Goal: Find specific page/section: Find specific page/section

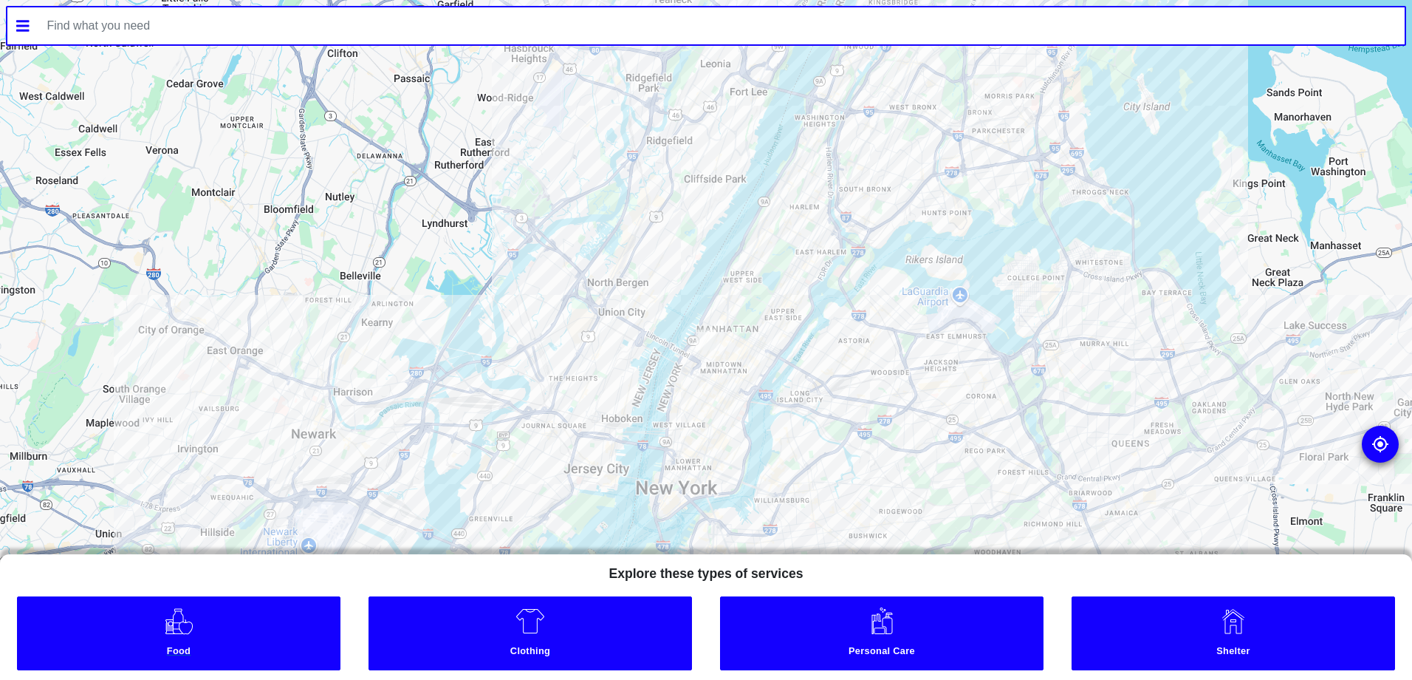
click at [222, 640] on link "Food" at bounding box center [179, 633] width 324 height 74
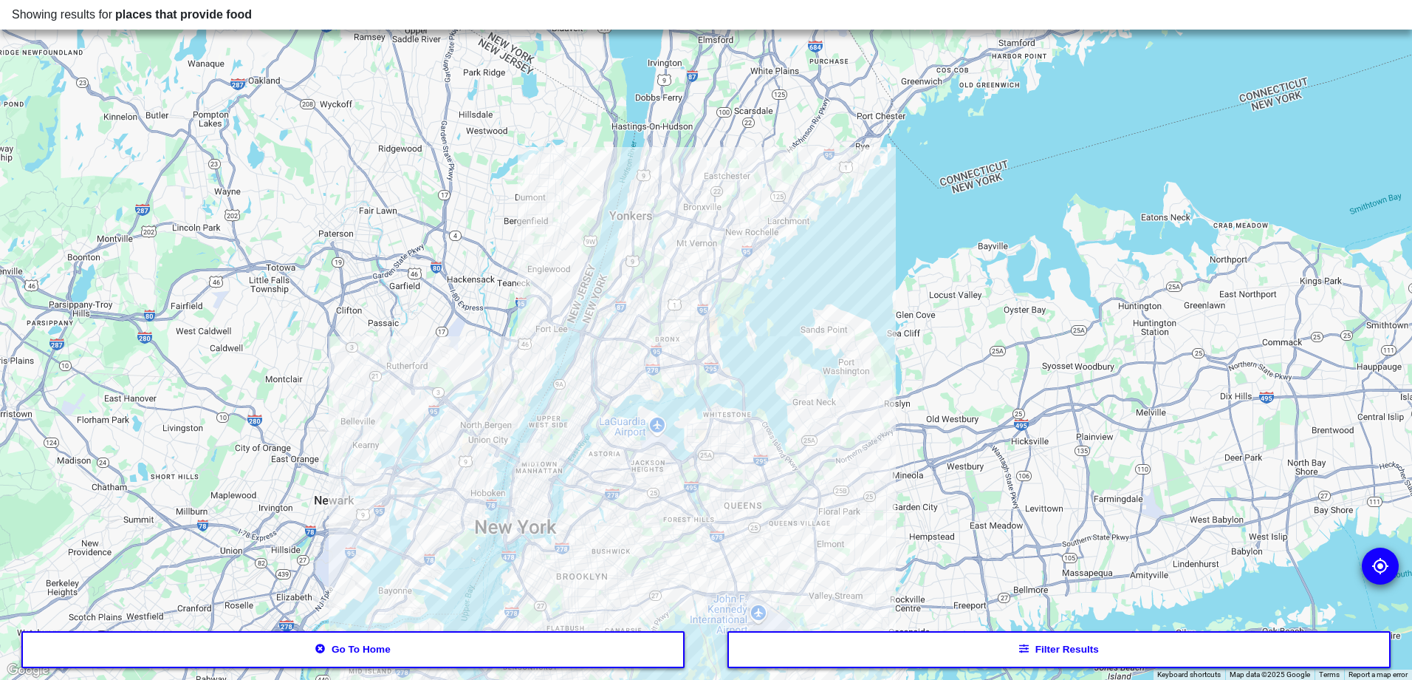
click at [944, 649] on button "Filter results" at bounding box center [1060, 649] width 664 height 37
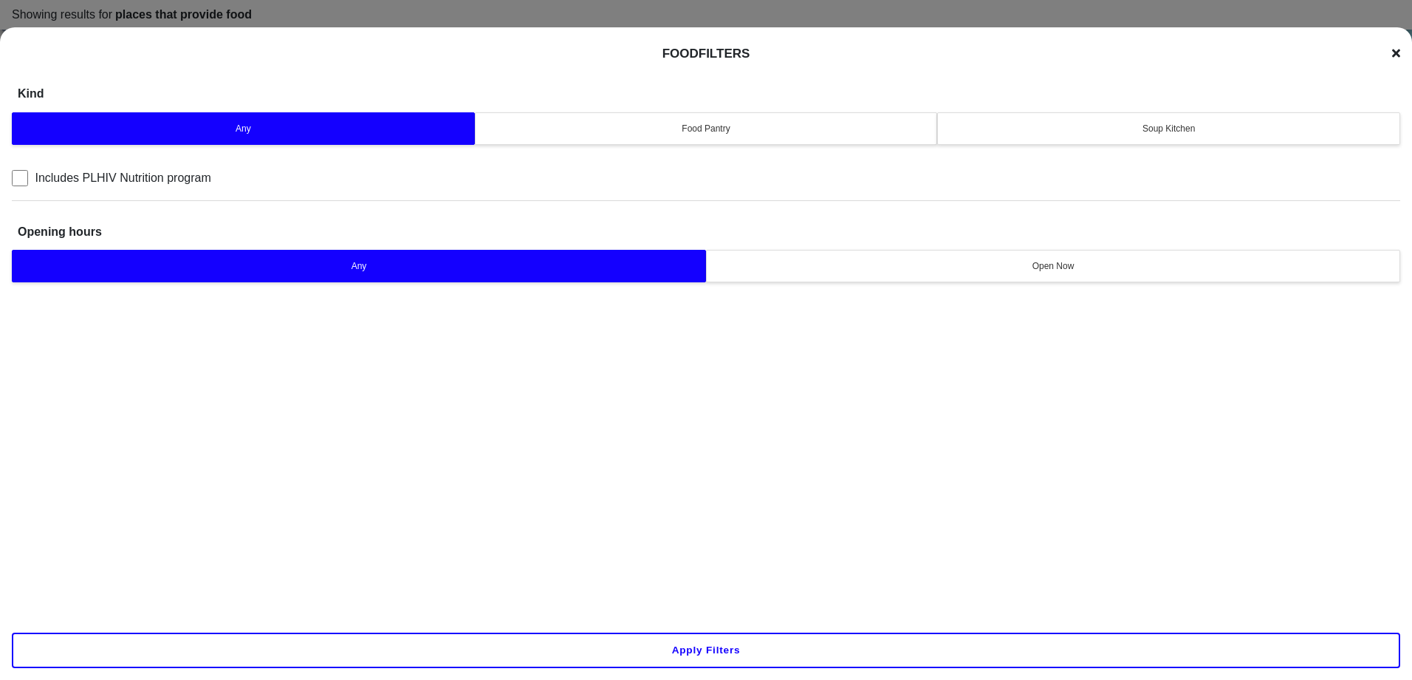
click at [15, 177] on input "Includes PLHIV Nutrition program" at bounding box center [20, 178] width 16 height 16
checkbox input "true"
click at [702, 646] on button "Apply filters" at bounding box center [706, 649] width 1389 height 35
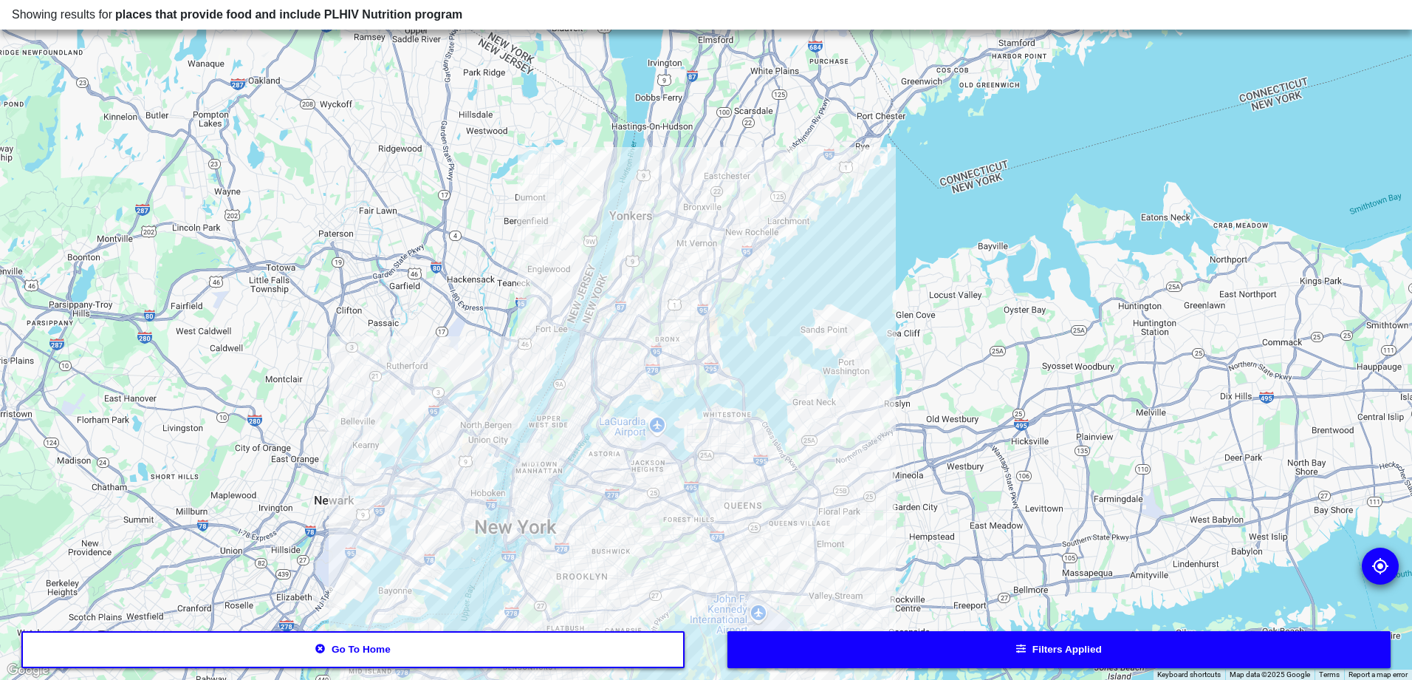
click at [377, 645] on button "Go to home" at bounding box center [353, 649] width 664 height 37
